Goal: Task Accomplishment & Management: Manage account settings

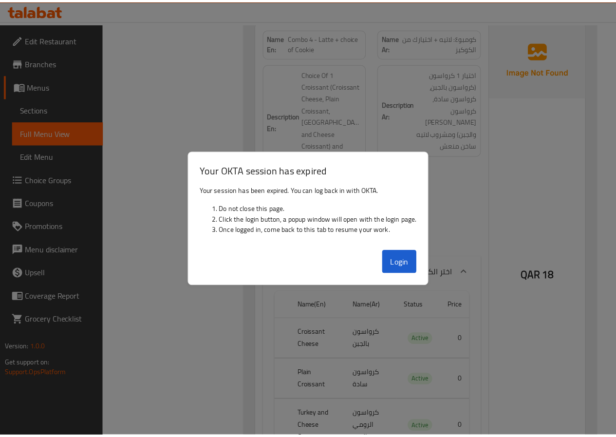
scroll to position [8300, 0]
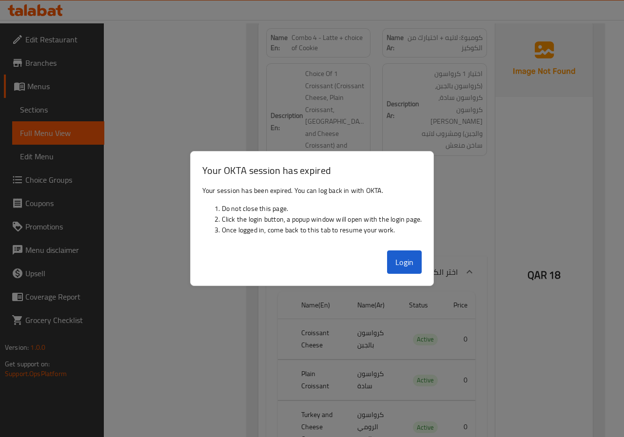
click at [142, 192] on div at bounding box center [312, 218] width 624 height 437
click at [145, 186] on div at bounding box center [312, 218] width 624 height 437
click at [415, 272] on button "Login" at bounding box center [404, 261] width 35 height 23
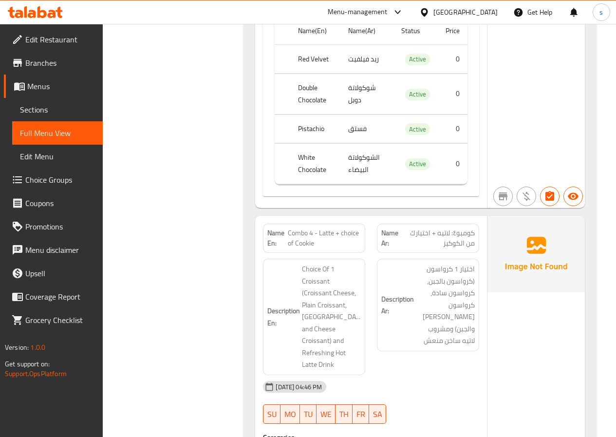
scroll to position [8258, 0]
click at [48, 115] on link "Sections" at bounding box center [57, 109] width 91 height 23
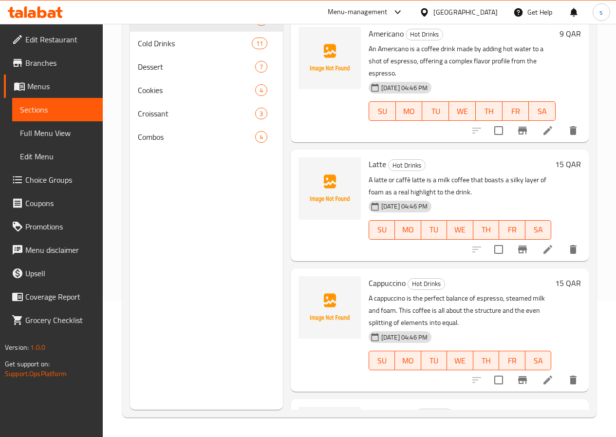
scroll to position [136, 0]
click at [543, 241] on li at bounding box center [548, 250] width 27 height 18
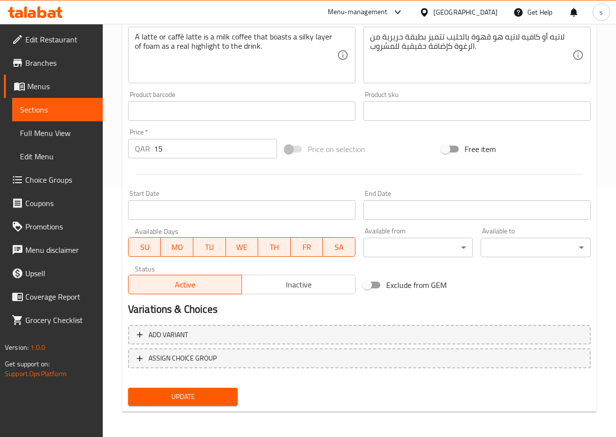
scroll to position [251, 0]
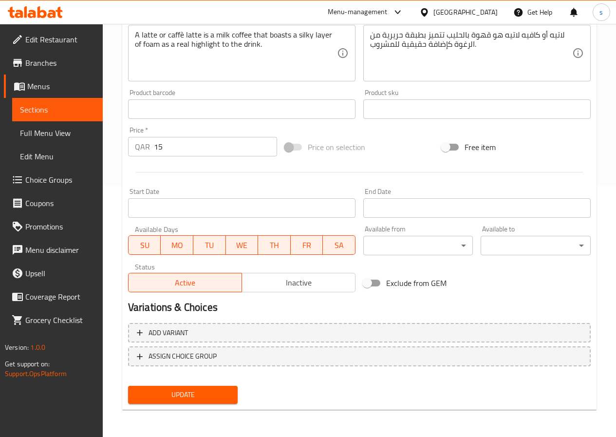
click at [73, 183] on span "Choice Groups" at bounding box center [60, 180] width 70 height 12
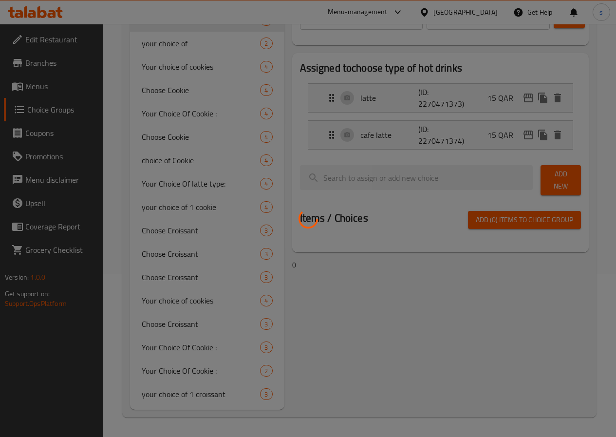
scroll to position [138, 0]
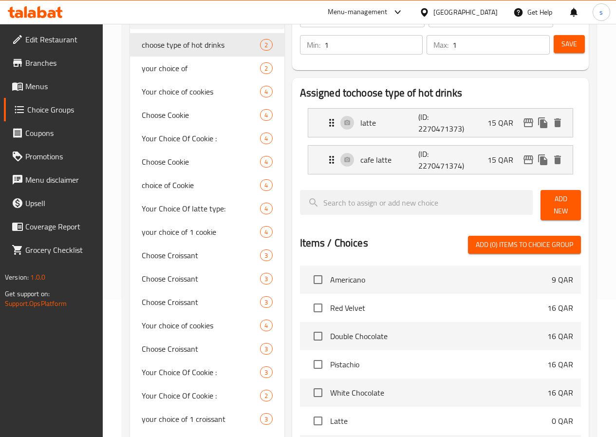
click at [341, 415] on span "Latte" at bounding box center [441, 421] width 222 height 12
click at [308, 417] on input "checkbox" at bounding box center [318, 421] width 20 height 20
checkbox input "true"
click at [177, 74] on span "your choice of" at bounding box center [187, 68] width 90 height 12
type input "your choice of"
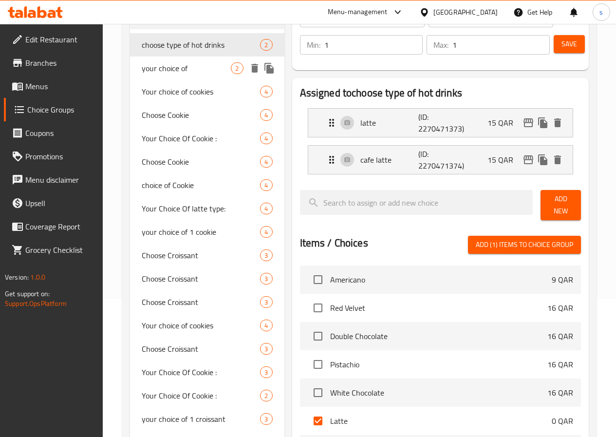
type input "اختيارك من"
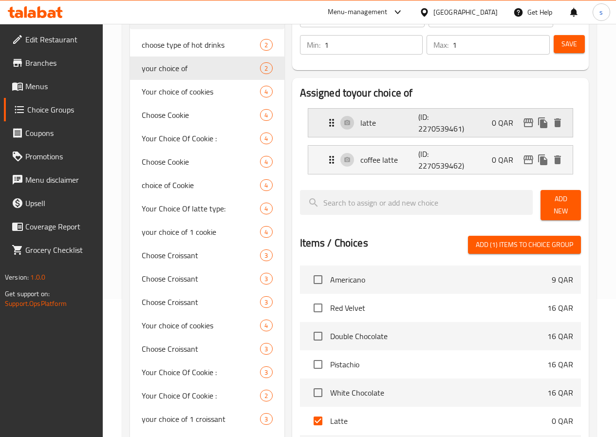
click at [352, 129] on div "latte (ID: 2270539461) 0 QAR" at bounding box center [443, 123] width 235 height 28
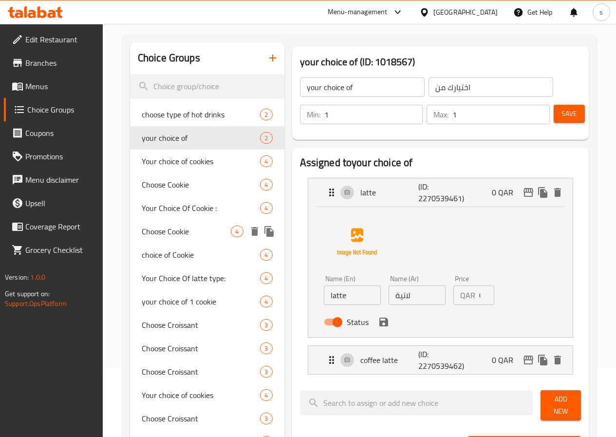
scroll to position [0, 0]
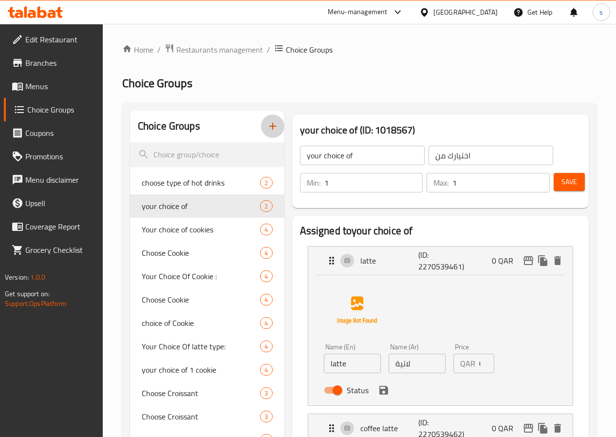
click at [267, 130] on icon "button" at bounding box center [273, 126] width 12 height 12
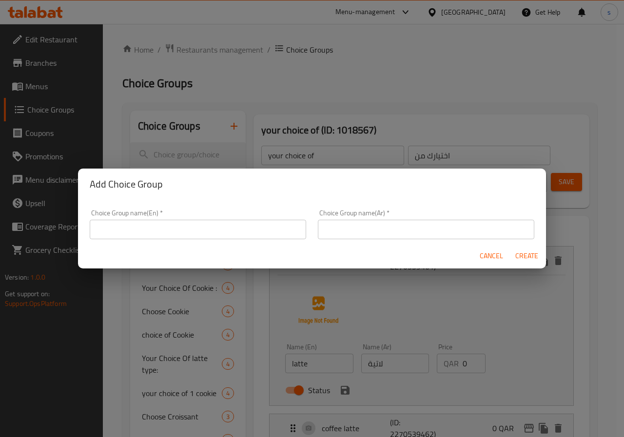
click at [239, 234] on input "text" at bounding box center [198, 229] width 216 height 19
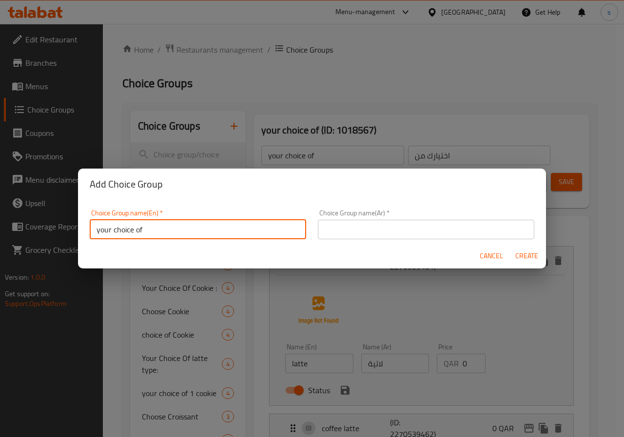
type input "your choice of"
click at [335, 232] on input "text" at bounding box center [426, 229] width 216 height 19
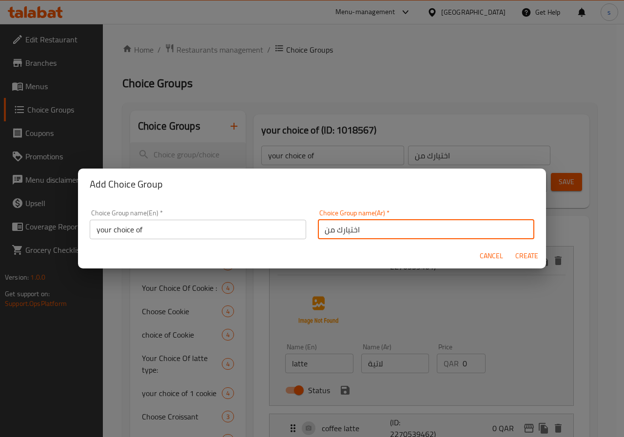
type input "اختيارك من"
click at [217, 231] on input "your choice of" at bounding box center [198, 229] width 216 height 19
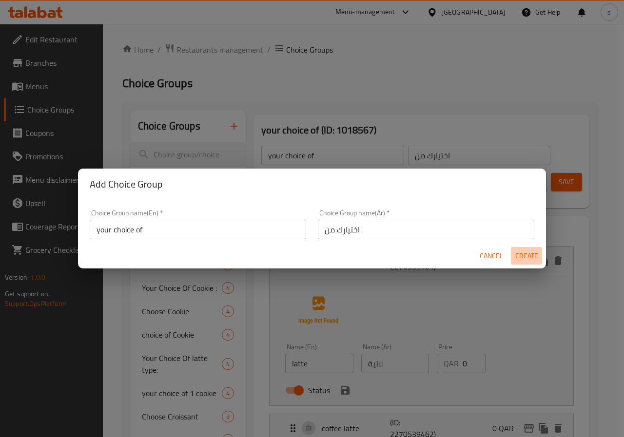
click at [524, 261] on span "Create" at bounding box center [526, 256] width 23 height 12
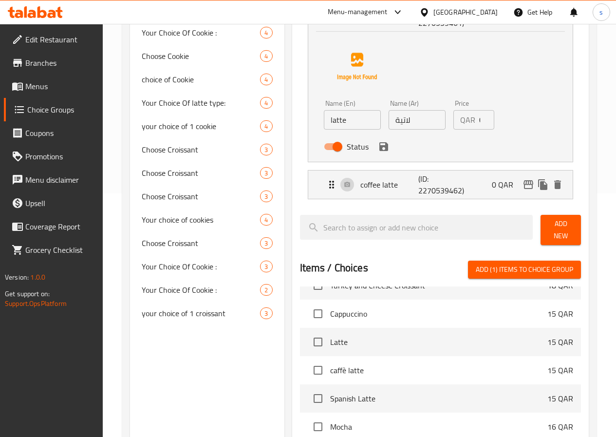
scroll to position [244, 0]
click at [349, 339] on span "Latte" at bounding box center [438, 344] width 217 height 12
click at [348, 339] on span "Latte" at bounding box center [438, 344] width 217 height 12
click at [308, 342] on input "checkbox" at bounding box center [318, 343] width 20 height 20
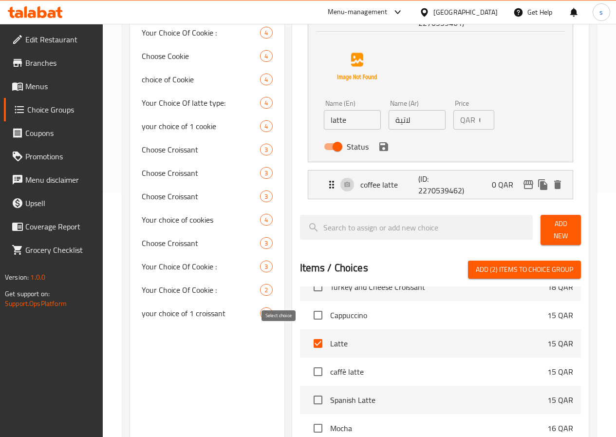
click at [308, 343] on input "checkbox" at bounding box center [318, 343] width 20 height 20
checkbox input "false"
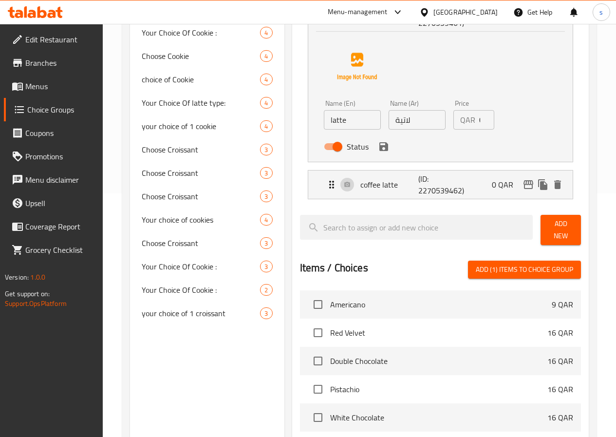
scroll to position [49, 0]
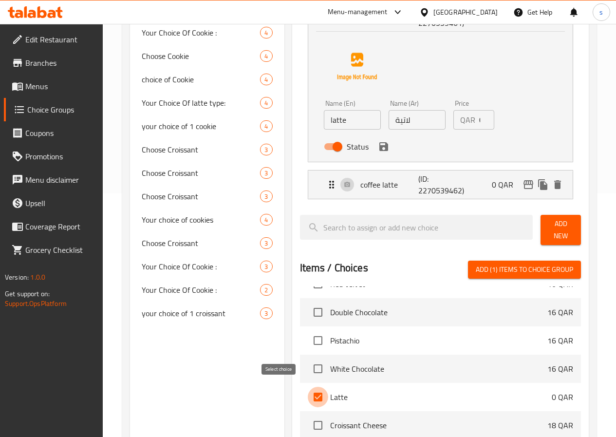
click at [308, 389] on input "checkbox" at bounding box center [318, 397] width 20 height 20
checkbox input "false"
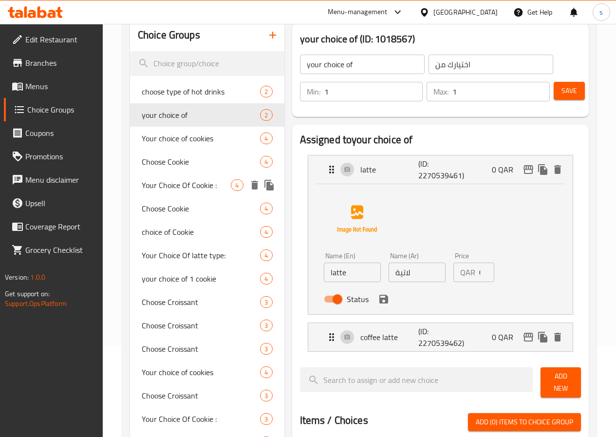
scroll to position [0, 0]
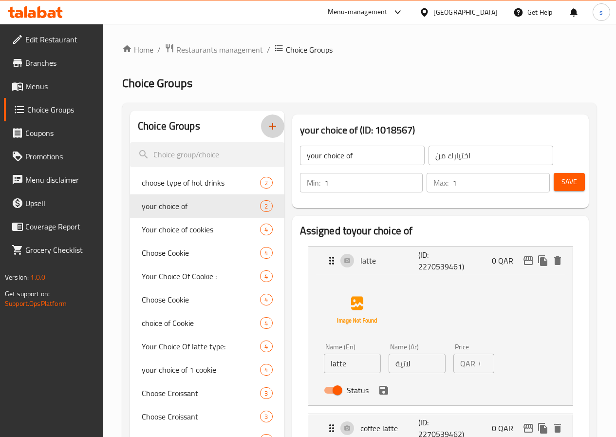
click at [261, 126] on button "button" at bounding box center [272, 126] width 23 height 23
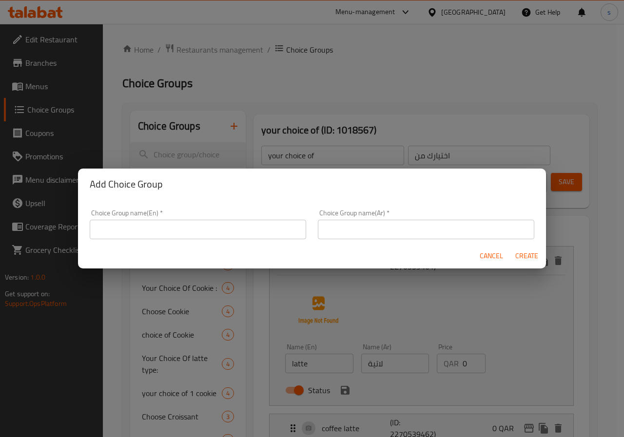
click at [510, 259] on div "Cancel Create" at bounding box center [312, 256] width 468 height 26
click at [513, 260] on button "Create" at bounding box center [526, 256] width 31 height 18
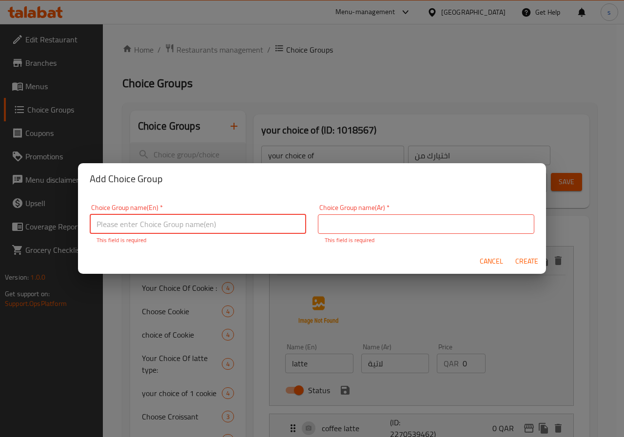
click at [498, 262] on span "Cancel" at bounding box center [490, 261] width 23 height 12
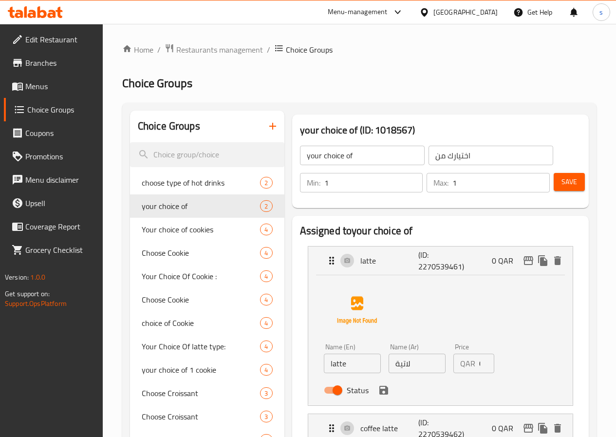
click at [300, 135] on h3 "your choice of (ID: 1018567)" at bounding box center [440, 130] width 281 height 16
drag, startPoint x: 336, startPoint y: 132, endPoint x: 369, endPoint y: 140, distance: 34.3
click at [369, 140] on div "your choice of (ID: 1018567) your choice of ​ اختيارك من ​ Min: 1 ​ Max: 1 ​ Sa…" at bounding box center [440, 162] width 297 height 94
click at [439, 120] on div "your choice of (ID: 1018567) your choice of ​ اختيارك من ​ Min: 1 ​ Max: 1 ​ Sa…" at bounding box center [440, 162] width 297 height 94
click at [435, 124] on h3 "your choice of (ID: 1018567)" at bounding box center [440, 130] width 281 height 16
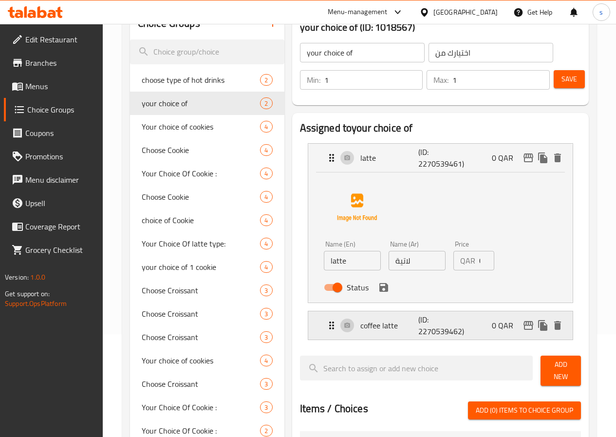
scroll to position [195, 0]
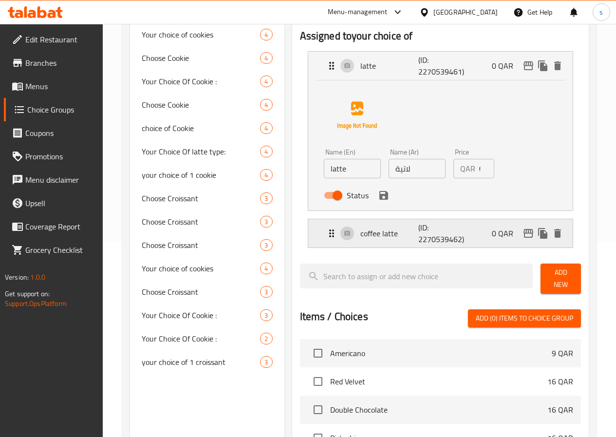
click at [361, 239] on p "coffee latte" at bounding box center [390, 234] width 58 height 12
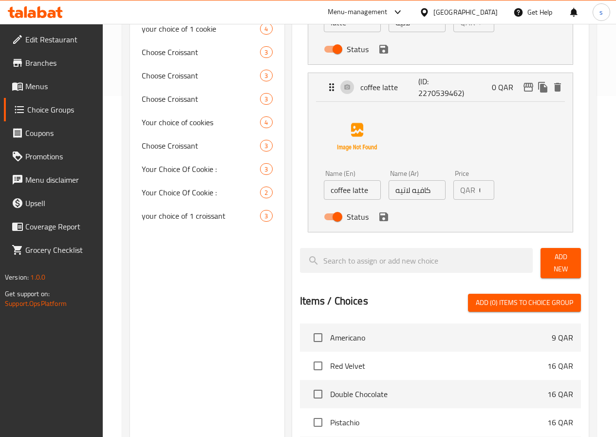
scroll to position [585, 0]
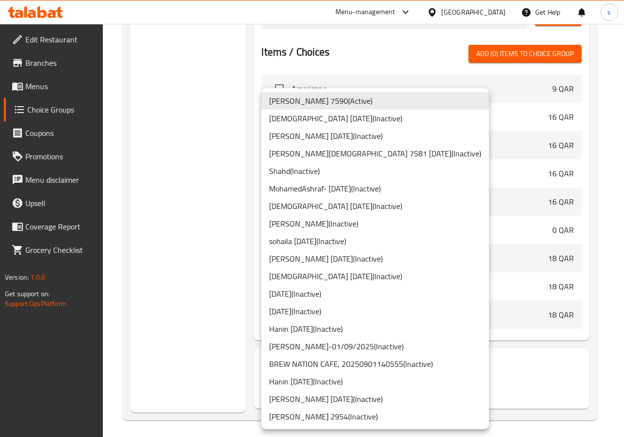
click at [288, 244] on li "sohaila [DATE] ( Inactive )" at bounding box center [375, 241] width 228 height 18
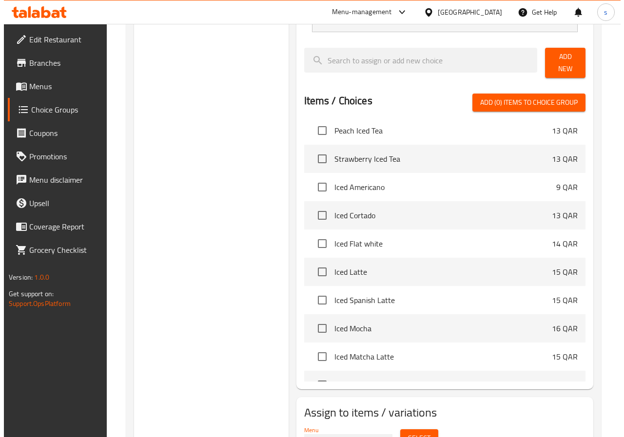
scroll to position [588, 0]
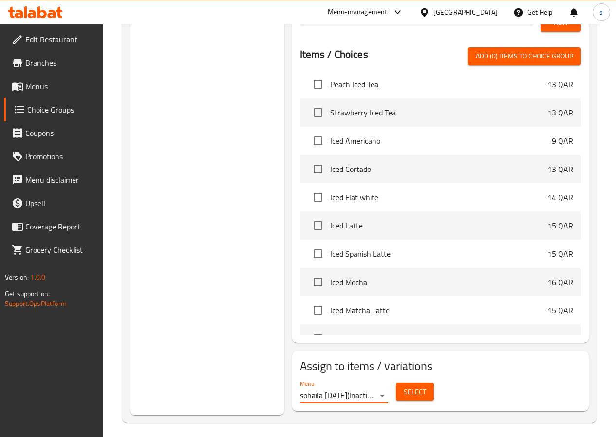
click at [404, 386] on span "Select" at bounding box center [415, 392] width 22 height 12
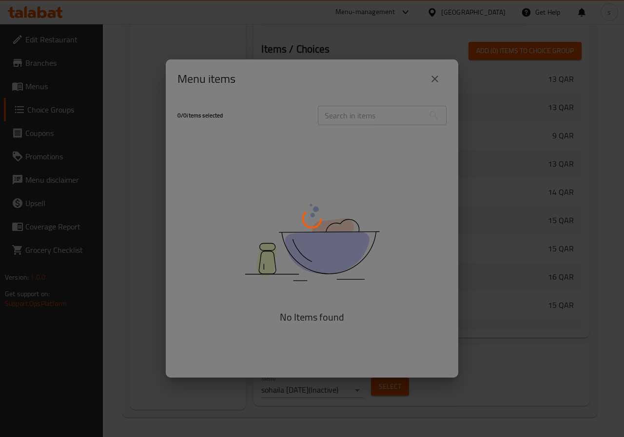
click at [334, 111] on div at bounding box center [312, 218] width 624 height 437
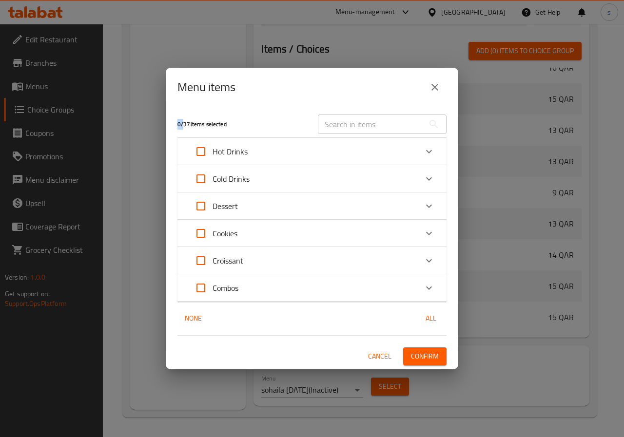
click at [334, 111] on div at bounding box center [312, 218] width 624 height 437
click at [340, 113] on div "​" at bounding box center [382, 124] width 140 height 31
click at [249, 148] on div "Hot Drinks" at bounding box center [303, 151] width 228 height 23
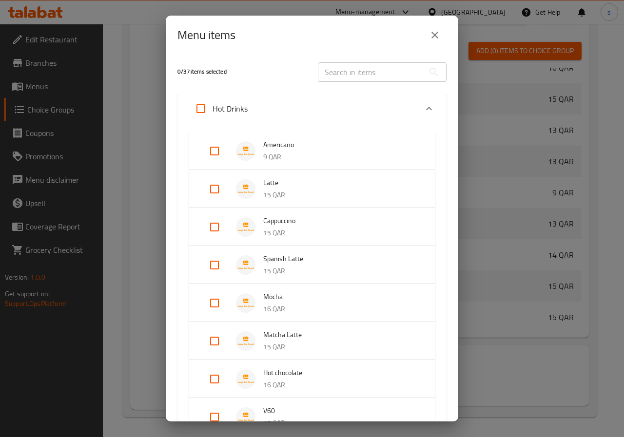
click at [206, 192] on input "Expand" at bounding box center [214, 188] width 23 height 23
checkbox input "true"
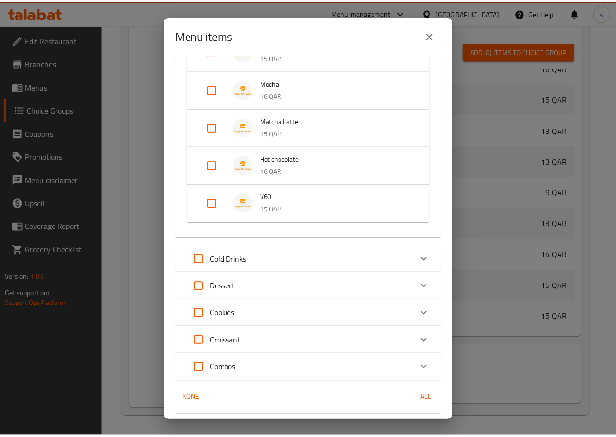
scroll to position [258, 0]
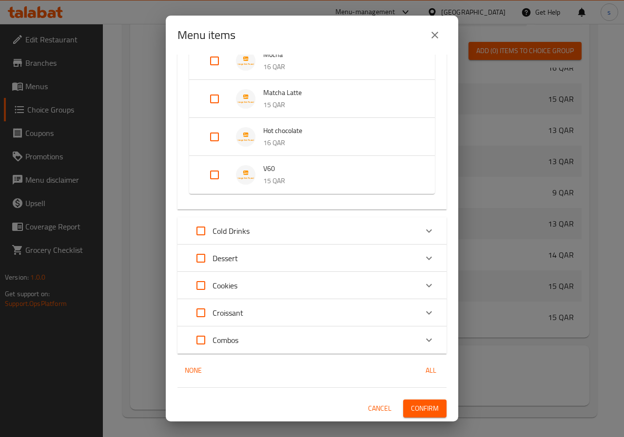
click at [424, 405] on span "Confirm" at bounding box center [425, 408] width 28 height 12
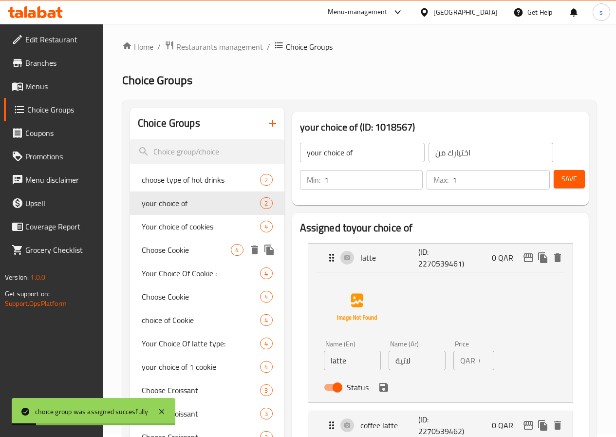
scroll to position [0, 0]
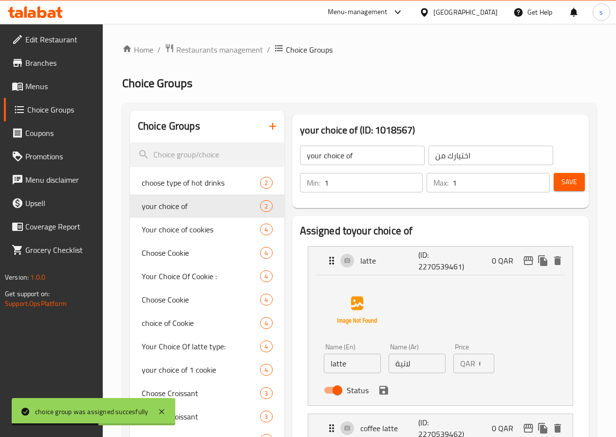
click at [37, 80] on span "Menus" at bounding box center [60, 86] width 70 height 12
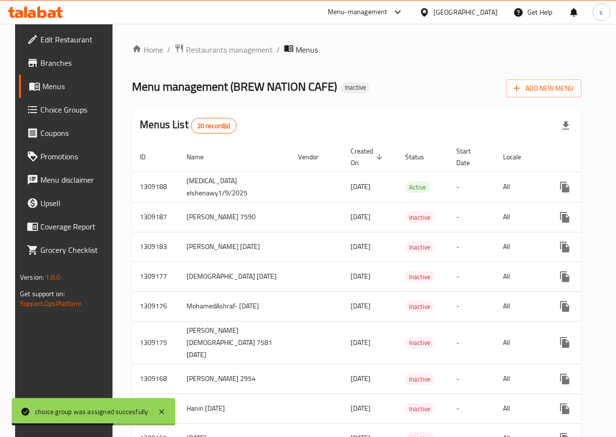
drag, startPoint x: 37, startPoint y: 80, endPoint x: 30, endPoint y: 92, distance: 13.3
click at [42, 80] on span "Menus" at bounding box center [76, 86] width 68 height 12
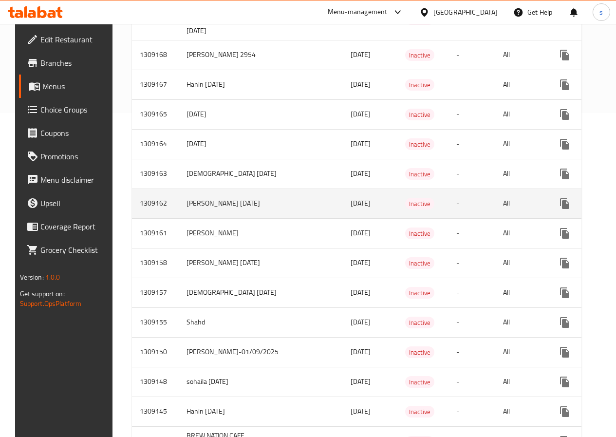
scroll to position [341, 0]
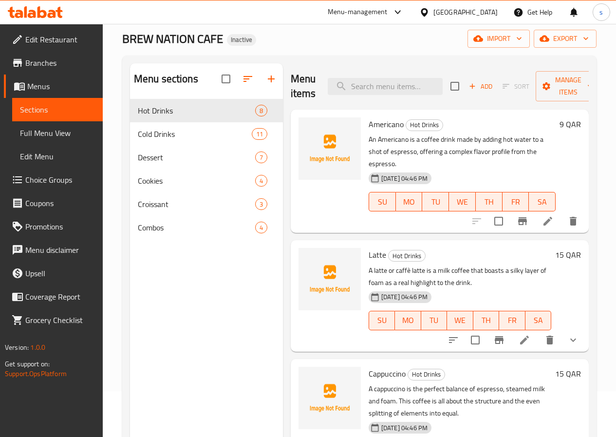
scroll to position [97, 0]
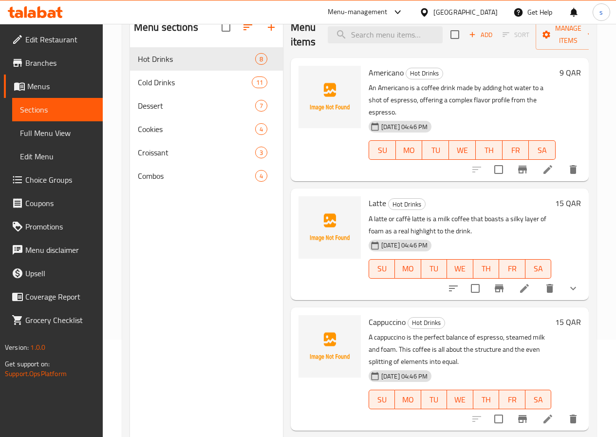
click at [38, 140] on link "Full Menu View" at bounding box center [57, 132] width 91 height 23
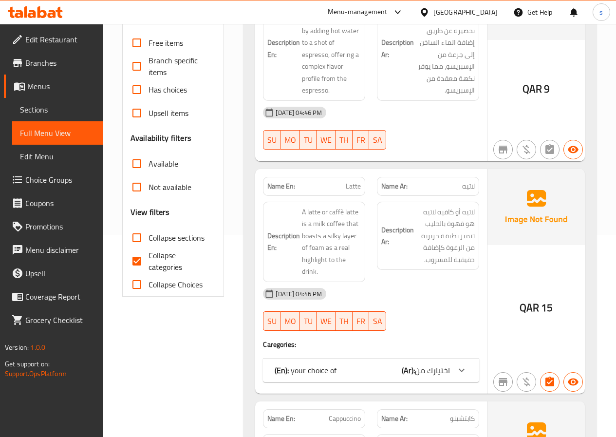
scroll to position [292, 0]
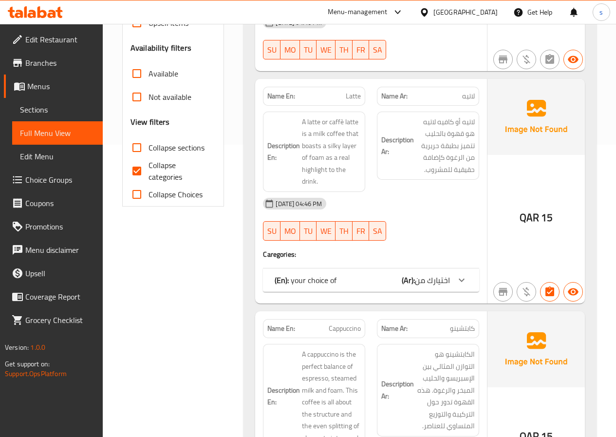
click at [410, 287] on b "(Ar):" at bounding box center [408, 280] width 13 height 15
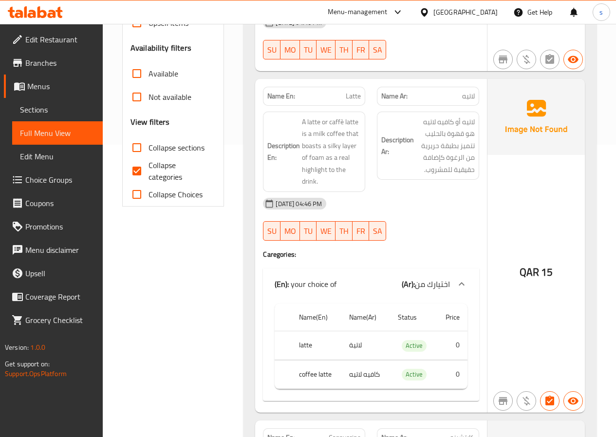
drag, startPoint x: 410, startPoint y: 302, endPoint x: 144, endPoint y: 185, distance: 290.6
click at [144, 183] on input "Collapse categories" at bounding box center [136, 170] width 23 height 23
checkbox input "false"
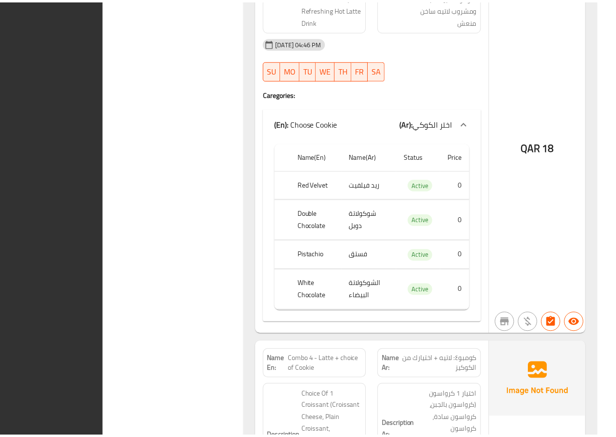
scroll to position [8461, 0]
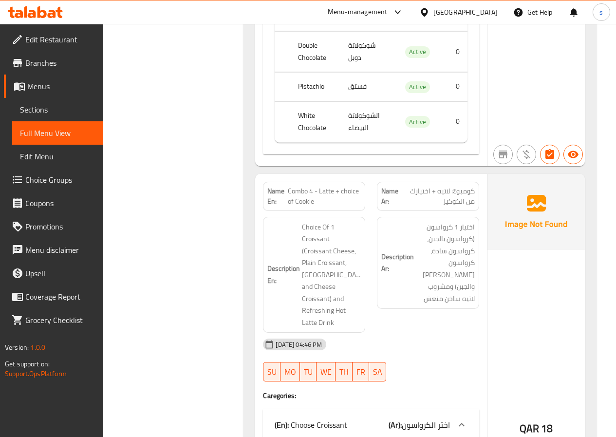
click at [43, 85] on span "Menus" at bounding box center [61, 86] width 68 height 12
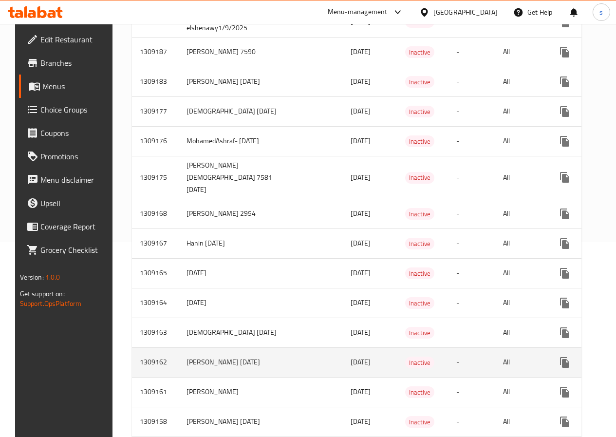
scroll to position [341, 0]
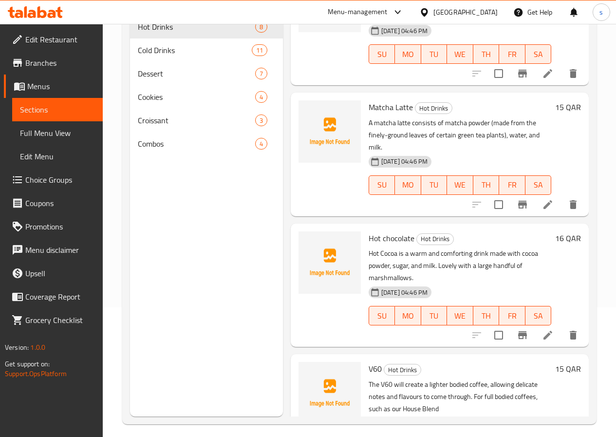
scroll to position [136, 0]
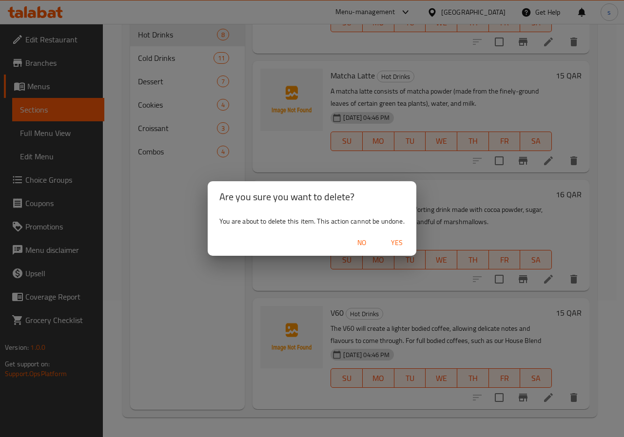
click at [396, 246] on span "Yes" at bounding box center [396, 243] width 23 height 12
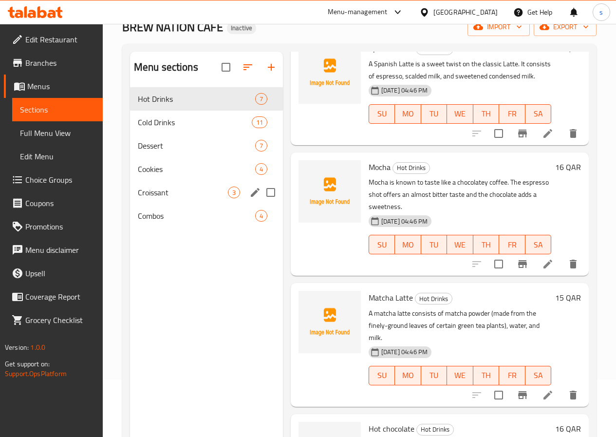
scroll to position [0, 0]
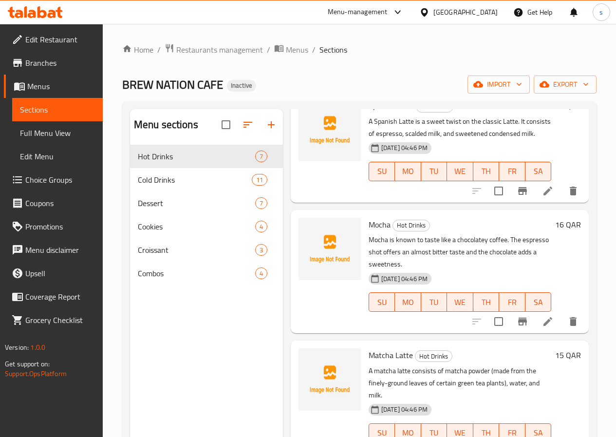
click at [38, 136] on span "Full Menu View" at bounding box center [57, 133] width 75 height 12
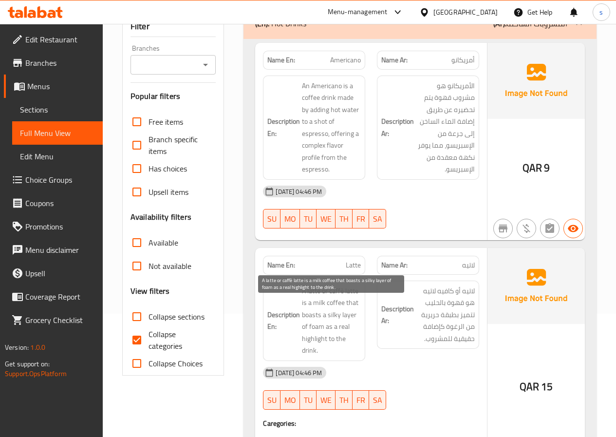
scroll to position [195, 0]
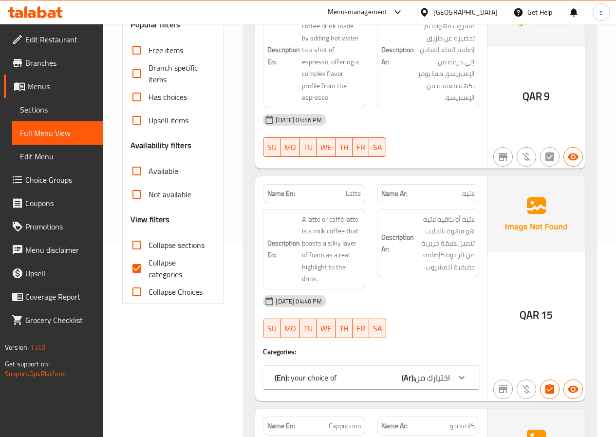
click at [137, 280] on input "Collapse categories" at bounding box center [136, 268] width 23 height 23
checkbox input "false"
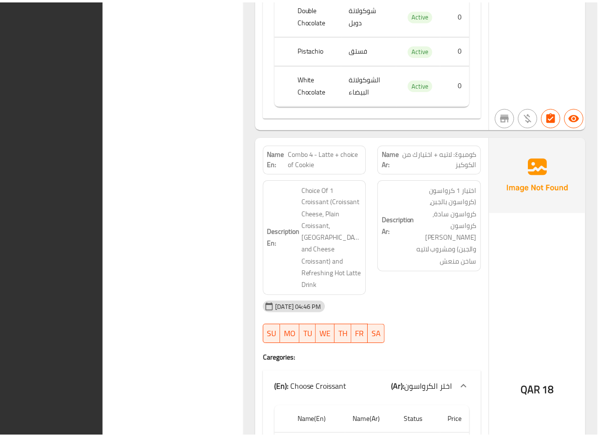
scroll to position [8256, 0]
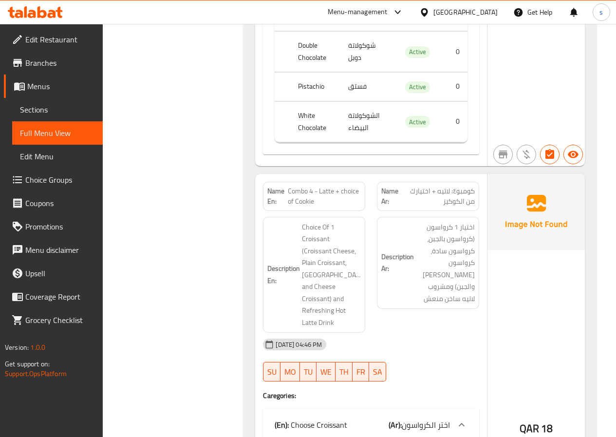
click at [27, 54] on link "Branches" at bounding box center [53, 62] width 99 height 23
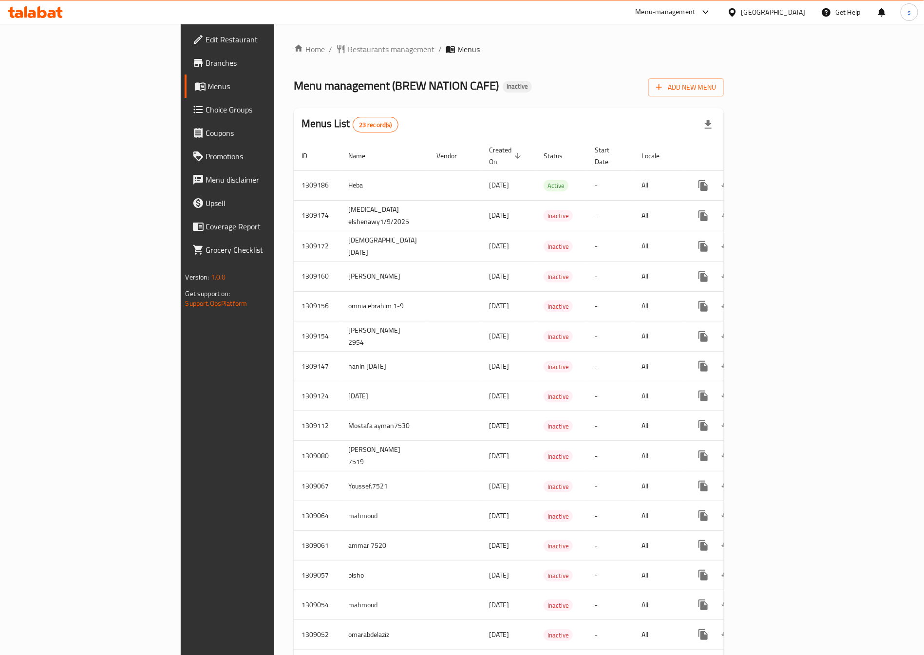
click at [206, 38] on span "Edit Restaurant" at bounding box center [266, 40] width 121 height 12
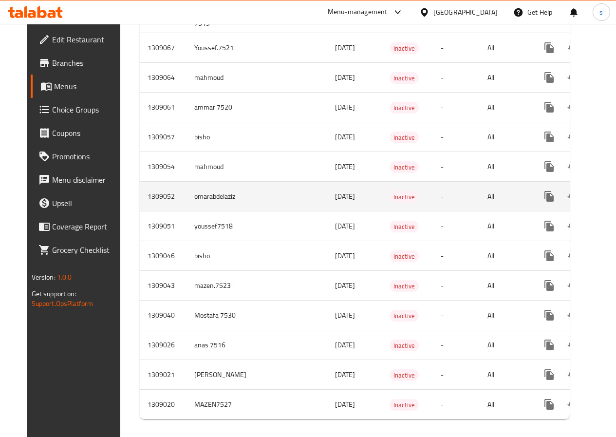
scroll to position [456, 0]
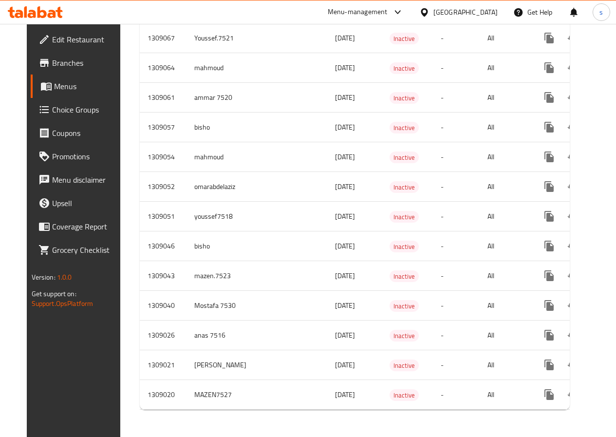
click at [38, 35] on icon at bounding box center [44, 40] width 12 height 12
